Goal: Register for event/course

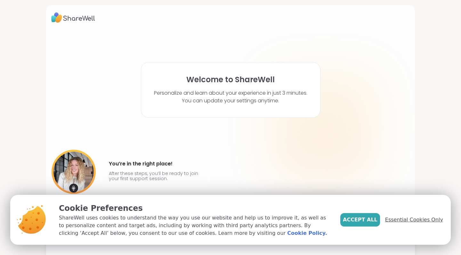
click at [399, 221] on span "Essential Cookies Only" at bounding box center [414, 220] width 58 height 8
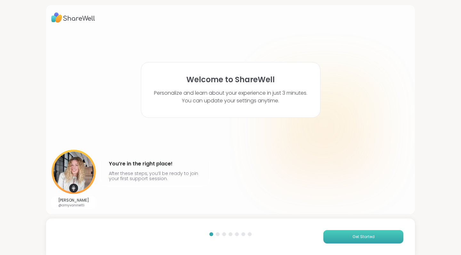
click at [381, 235] on button "Get Started" at bounding box center [364, 236] width 80 height 13
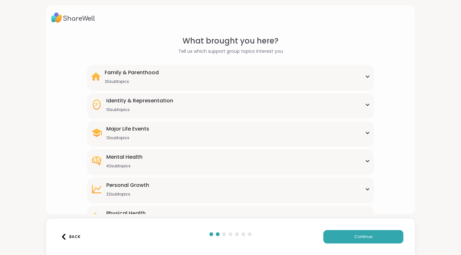
click at [367, 78] on div "Family & Parenthood 20 subtopics" at bounding box center [230, 76] width 279 height 15
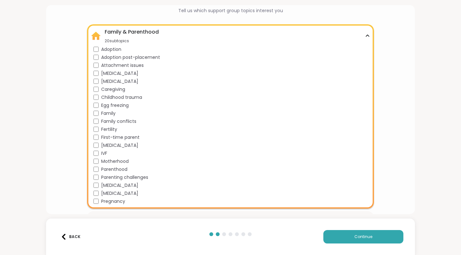
scroll to position [39, 0]
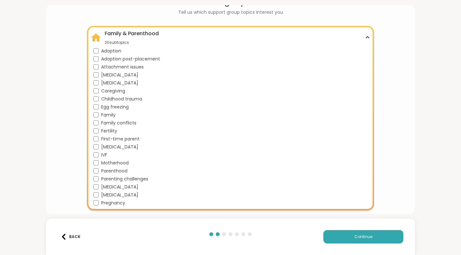
click at [161, 36] on div "Family & Parenthood 20 subtopics" at bounding box center [230, 37] width 279 height 15
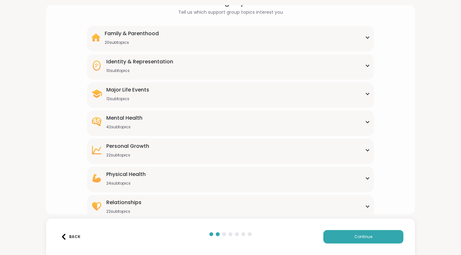
click at [165, 63] on div "Identity & Representation" at bounding box center [139, 62] width 67 height 8
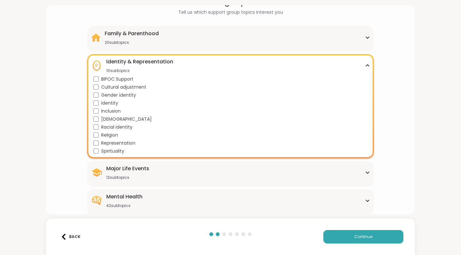
click at [199, 60] on div "Identity & Representation 10 subtopics" at bounding box center [230, 65] width 279 height 15
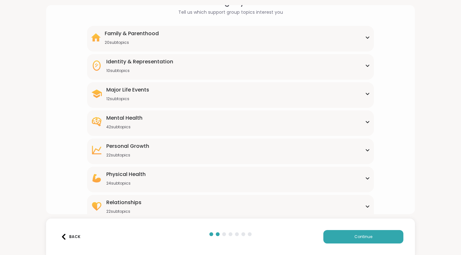
click at [208, 92] on div "Major Life Events 12 subtopics" at bounding box center [230, 93] width 279 height 15
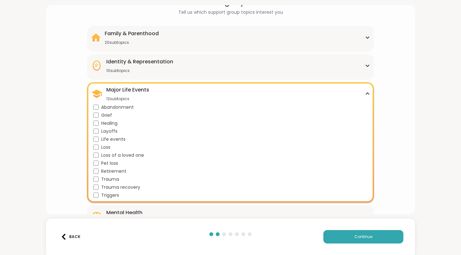
click at [157, 98] on div "Major Life Events 12 subtopics" at bounding box center [230, 93] width 279 height 15
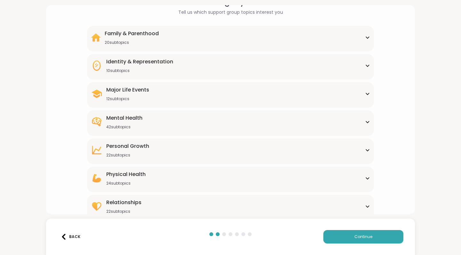
click at [156, 122] on div "Mental Health 42 subtopics" at bounding box center [230, 121] width 279 height 15
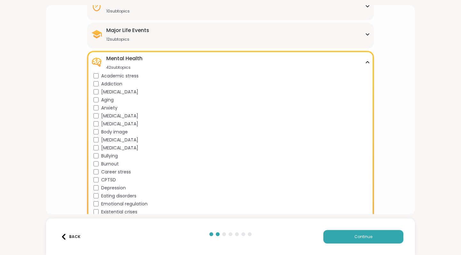
scroll to position [99, 0]
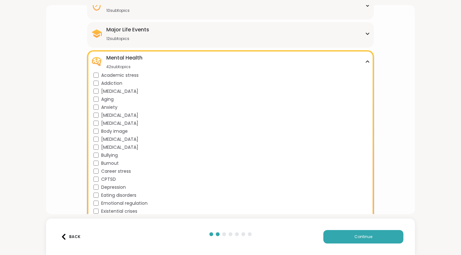
click at [99, 91] on div "[MEDICAL_DATA]" at bounding box center [232, 91] width 277 height 7
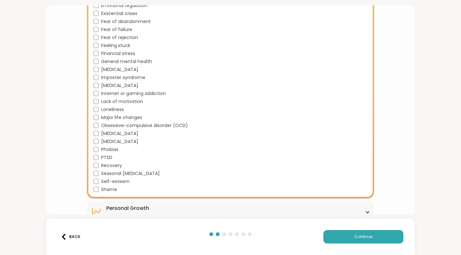
scroll to position [301, 0]
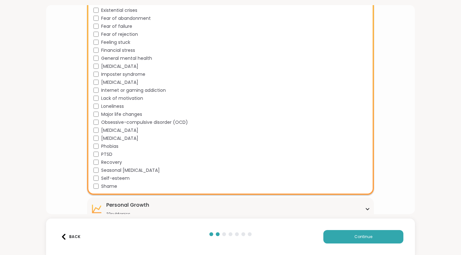
click at [99, 186] on div "Shame" at bounding box center [232, 186] width 277 height 7
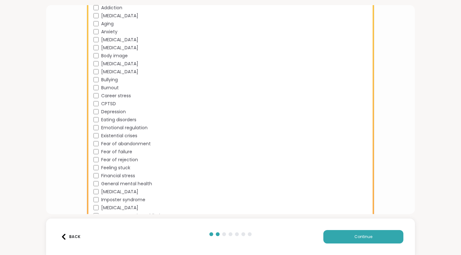
scroll to position [180, 0]
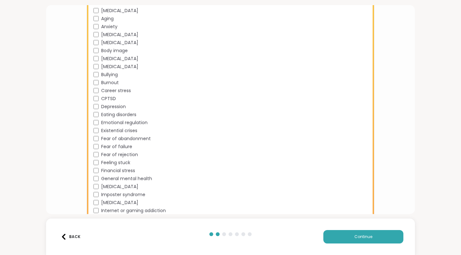
click at [99, 171] on div "Financial stress" at bounding box center [232, 171] width 277 height 7
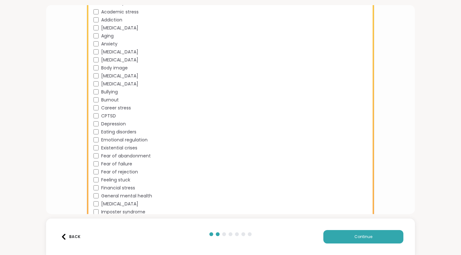
scroll to position [157, 0]
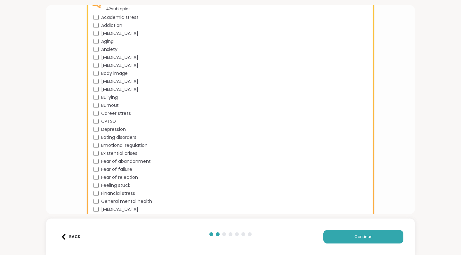
click at [96, 125] on div "Academic stress Addiction [MEDICAL_DATA] Aging Anxiety [MEDICAL_DATA] [MEDICAL_…" at bounding box center [232, 174] width 277 height 320
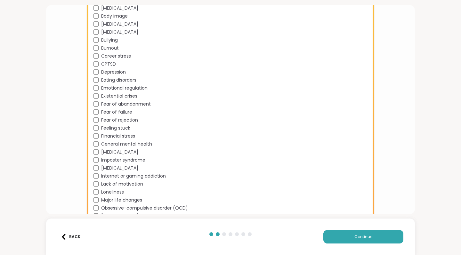
scroll to position [219, 0]
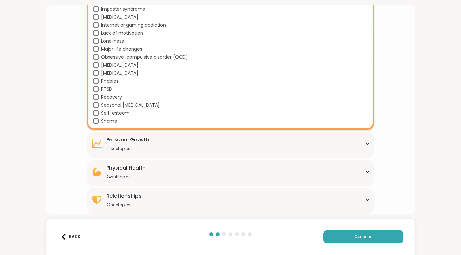
click at [142, 133] on div "[MEDICAL_DATA] 22 subtopics Affirmations Assertiveness Body doubling Boundary s…" at bounding box center [230, 145] width 287 height 26
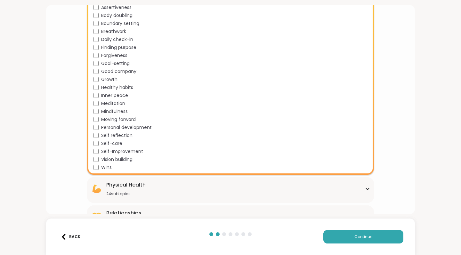
scroll to position [525, 0]
click at [99, 141] on div "Self-care" at bounding box center [232, 142] width 277 height 7
click at [99, 147] on div "Self-Improvement" at bounding box center [232, 150] width 277 height 7
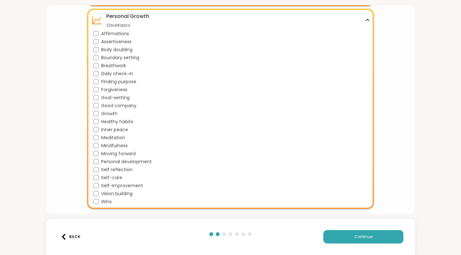
scroll to position [489, 0]
click at [165, 20] on div "[MEDICAL_DATA] 22 subtopics" at bounding box center [230, 20] width 279 height 15
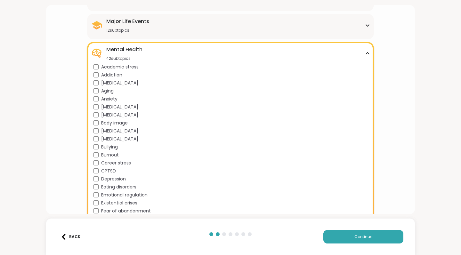
click at [165, 46] on div "Mental Health 42 subtopics" at bounding box center [230, 53] width 279 height 15
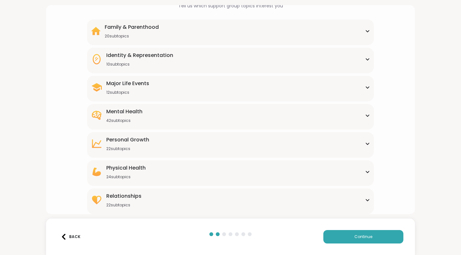
scroll to position [45, 0]
click at [167, 174] on div "Physical Health 24 subtopics" at bounding box center [230, 171] width 279 height 15
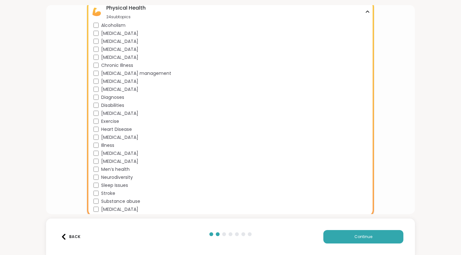
scroll to position [205, 0]
click at [128, 186] on span "Sleep Issues" at bounding box center [114, 186] width 27 height 7
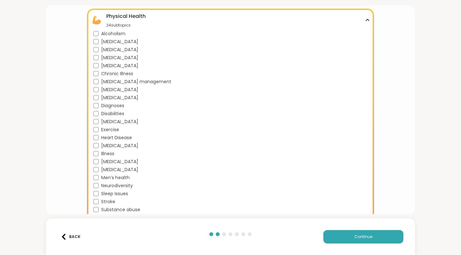
click at [149, 15] on div "Physical Health 24 subtopics" at bounding box center [230, 19] width 279 height 15
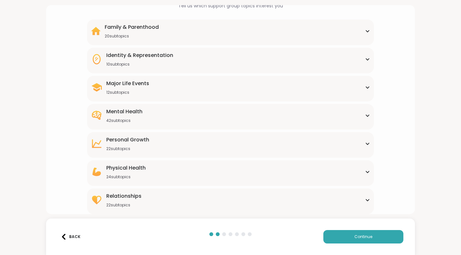
scroll to position [0, 0]
click at [136, 200] on div "Relationships" at bounding box center [123, 197] width 35 height 8
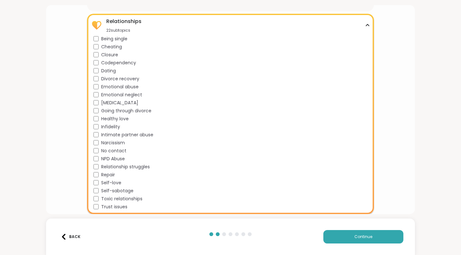
scroll to position [220, 0]
click at [99, 188] on div "Self-sabotage" at bounding box center [232, 191] width 277 height 7
click at [186, 21] on div "Relationships 22 subtopics" at bounding box center [230, 25] width 279 height 15
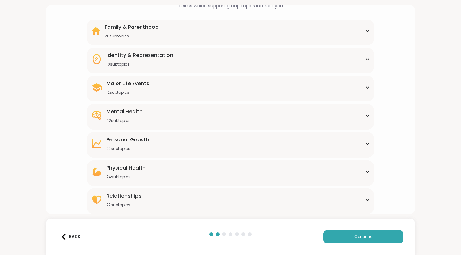
scroll to position [45, 0]
click at [348, 240] on button "Continue" at bounding box center [364, 236] width 80 height 13
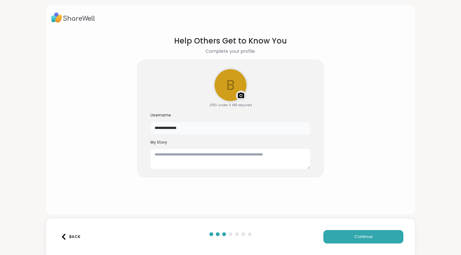
click at [201, 124] on input "**********" at bounding box center [231, 128] width 160 height 13
type input "**********"
click at [361, 232] on button "Continue" at bounding box center [364, 236] width 80 height 13
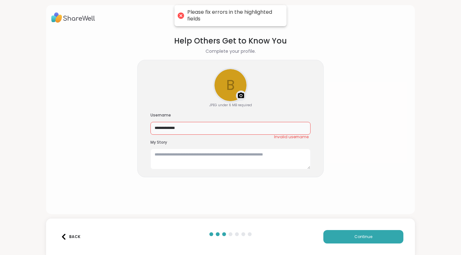
click at [258, 124] on input "**********" at bounding box center [231, 128] width 160 height 13
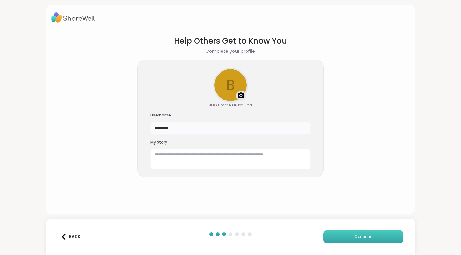
type input "*********"
click at [358, 239] on span "Continue" at bounding box center [364, 237] width 18 height 6
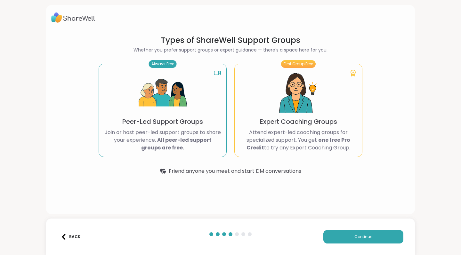
click at [213, 113] on div "Always Free Peer-Led Support Groups Join or host peer-led support groups to sha…" at bounding box center [163, 111] width 128 height 94
click at [162, 60] on section "Types of ShareWell Support Groups Whether you prefer support groups or expert g…" at bounding box center [231, 105] width 290 height 150
click at [177, 112] on img at bounding box center [163, 93] width 48 height 48
click at [355, 239] on span "Continue" at bounding box center [364, 237] width 18 height 6
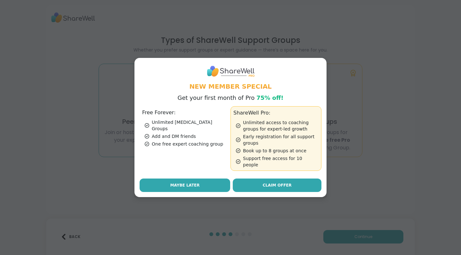
click at [218, 180] on button "Maybe Later" at bounding box center [185, 185] width 91 height 13
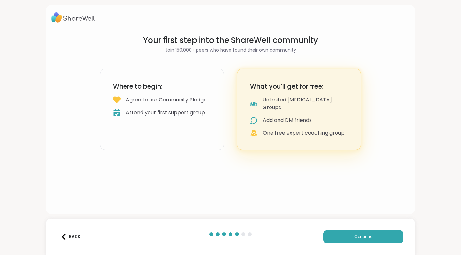
click at [204, 117] on div "Attend your first support group" at bounding box center [165, 113] width 79 height 8
click at [358, 240] on button "Continue" at bounding box center [364, 236] width 80 height 13
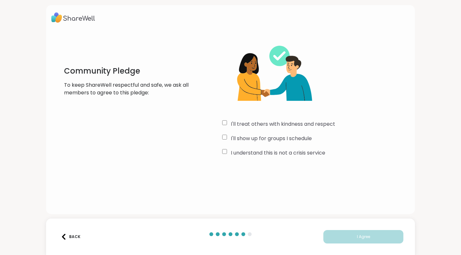
click at [230, 126] on div "I'll treat others with kindness and respect" at bounding box center [316, 124] width 188 height 8
click at [226, 154] on div "I understand this is not a crisis service" at bounding box center [316, 153] width 188 height 8
click at [354, 236] on button "I Agree" at bounding box center [364, 236] width 80 height 13
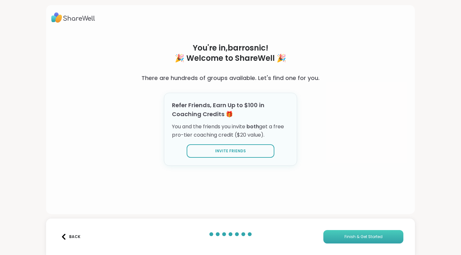
click at [372, 232] on button "Finish & Get Started" at bounding box center [364, 236] width 80 height 13
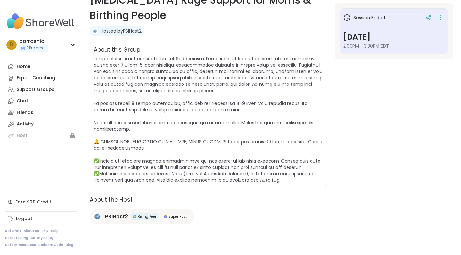
scroll to position [114, 0]
click at [395, 40] on h3 "[DATE]" at bounding box center [394, 37] width 102 height 12
click at [440, 19] on icon at bounding box center [440, 19] width 1 height 1
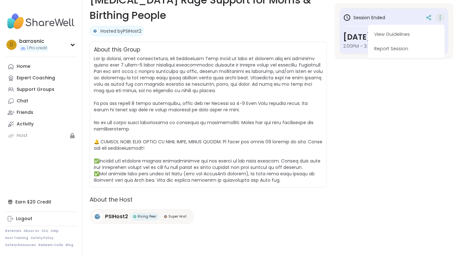
click at [403, 115] on section "PSI Perinatal Mental Health [MEDICAL_DATA] Rage Support for Moms & Birthing Peo…" at bounding box center [271, 110] width 379 height 254
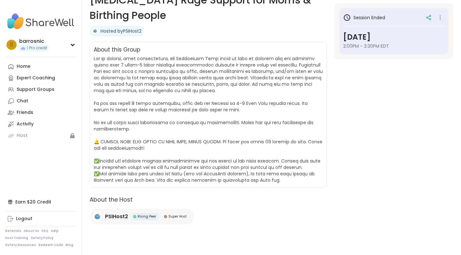
click at [264, 82] on span at bounding box center [208, 119] width 229 height 128
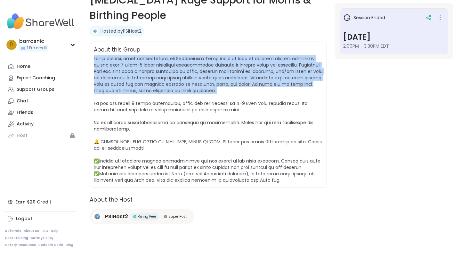
click at [264, 82] on span at bounding box center [208, 119] width 229 height 128
click at [268, 86] on span at bounding box center [208, 119] width 229 height 128
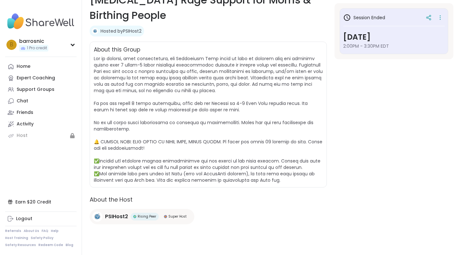
click at [267, 122] on span at bounding box center [208, 119] width 229 height 128
click at [176, 221] on div "PSIHost2 Rising Peer Super Host" at bounding box center [142, 216] width 105 height 15
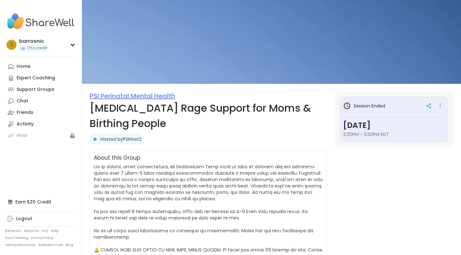
scroll to position [0, 0]
click at [145, 95] on link "PSI Perinatal Mental Health" at bounding box center [133, 96] width 86 height 9
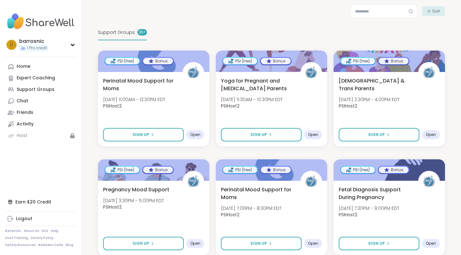
scroll to position [112, 0]
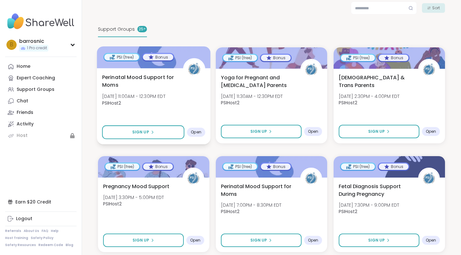
click at [176, 106] on div "Perinatal Mood Support for Moms [DATE] 11:00AM - 12:30PM EDT PSIHost2" at bounding box center [153, 91] width 103 height 37
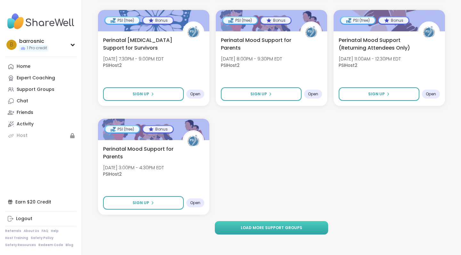
scroll to position [912, 0]
click at [250, 229] on span "Load more support groups" at bounding box center [272, 229] width 62 height 6
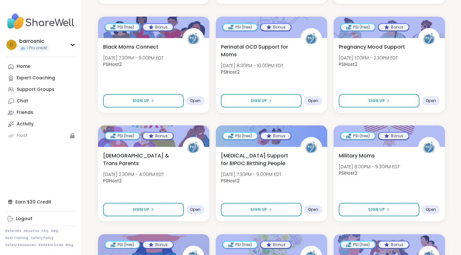
scroll to position [1124, 0]
